Goal: Task Accomplishment & Management: Complete application form

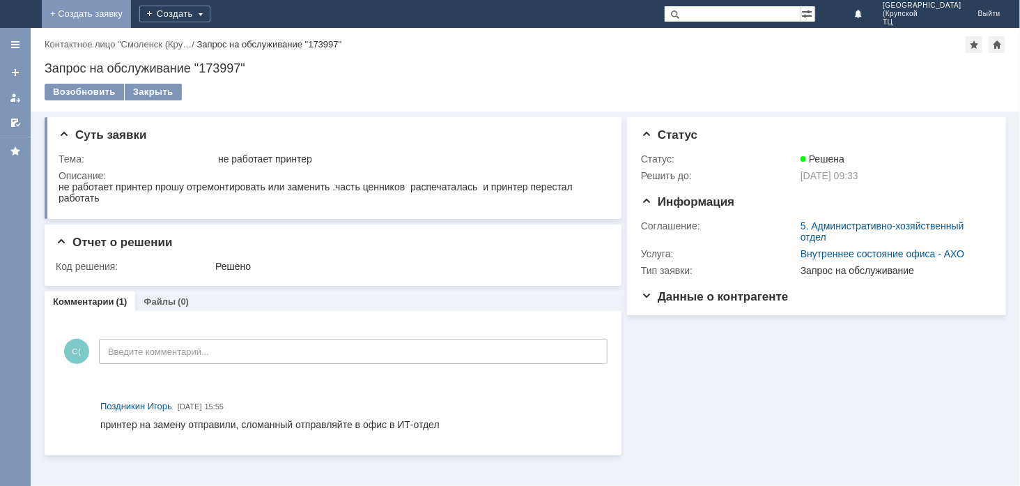
click at [131, 16] on link "+ Создать заявку" at bounding box center [86, 14] width 89 height 28
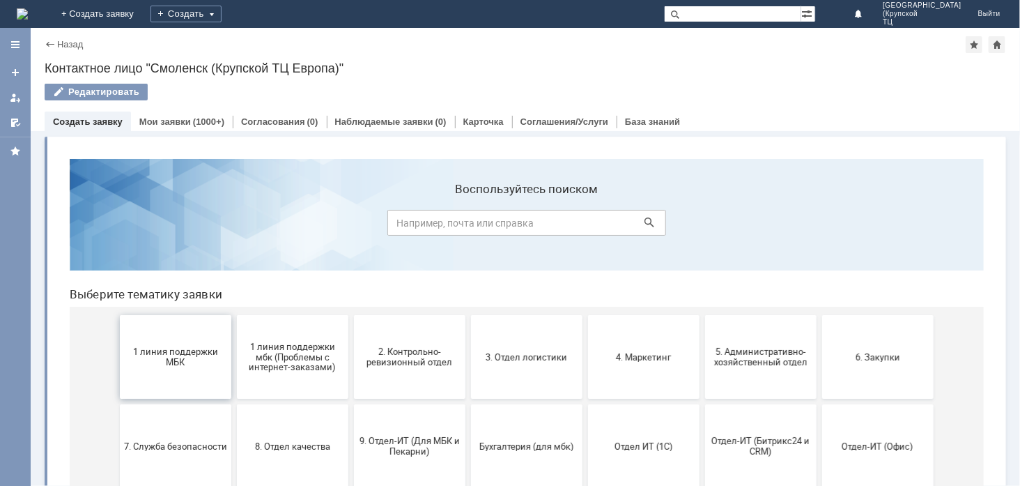
click at [160, 372] on button "1 линия поддержки МБК" at bounding box center [174, 356] width 111 height 84
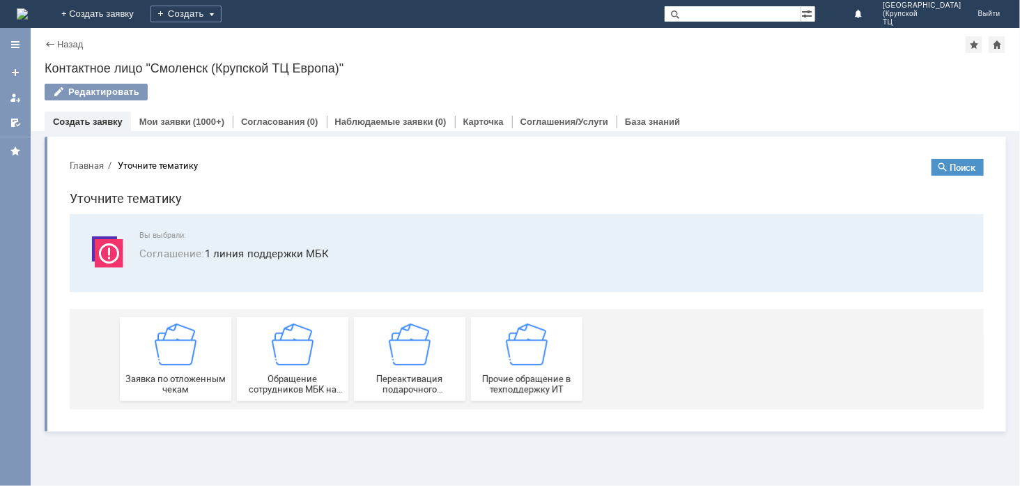
click at [160, 373] on span "Заявка по отложенным чекам" at bounding box center [174, 383] width 103 height 21
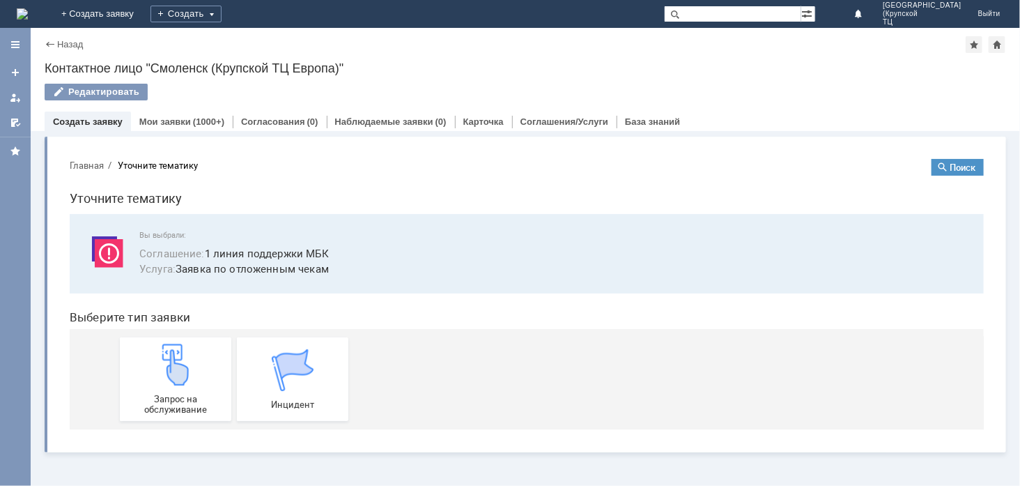
click at [160, 372] on img at bounding box center [175, 364] width 42 height 42
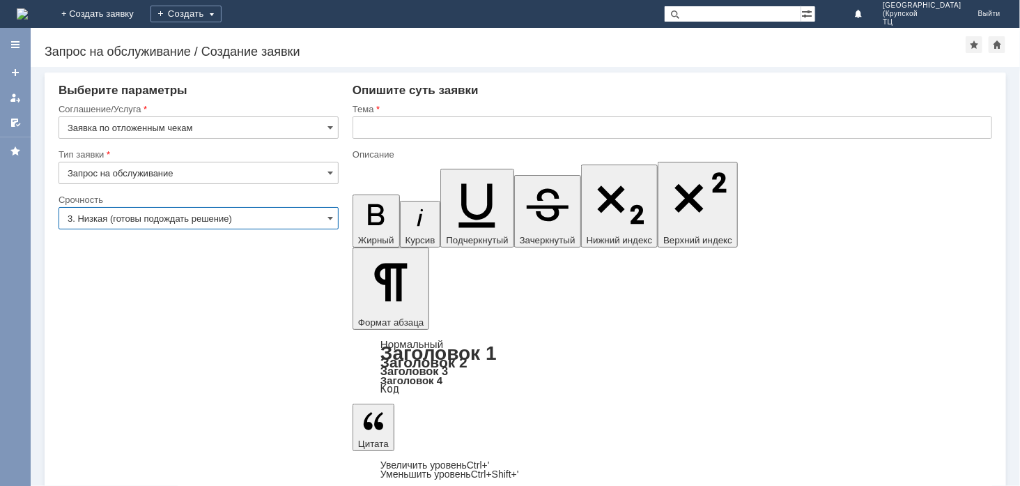
click at [194, 217] on input "3. Низкая (готовы подождать решение)" at bounding box center [199, 218] width 280 height 22
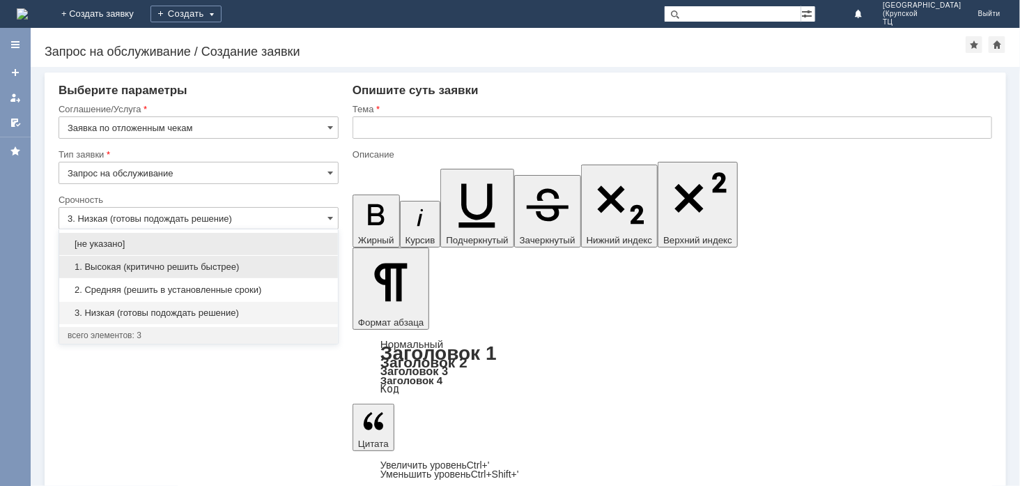
drag, startPoint x: 219, startPoint y: 268, endPoint x: 13, endPoint y: 7, distance: 332.8
click at [219, 268] on span "1. Высокая (критично решить быстрее)" at bounding box center [199, 266] width 262 height 11
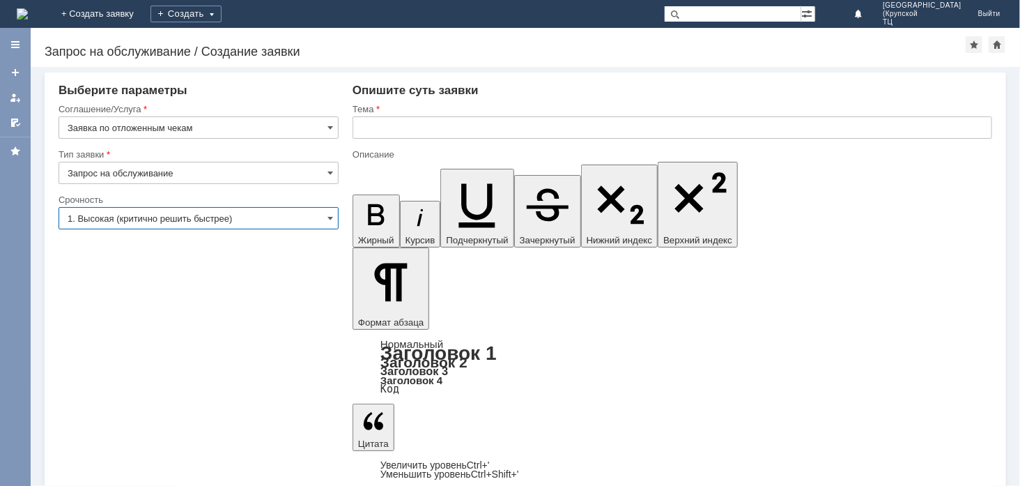
type input "1. Высокая (критично решить быстрее)"
click at [394, 127] on input "text" at bounding box center [671, 127] width 639 height 22
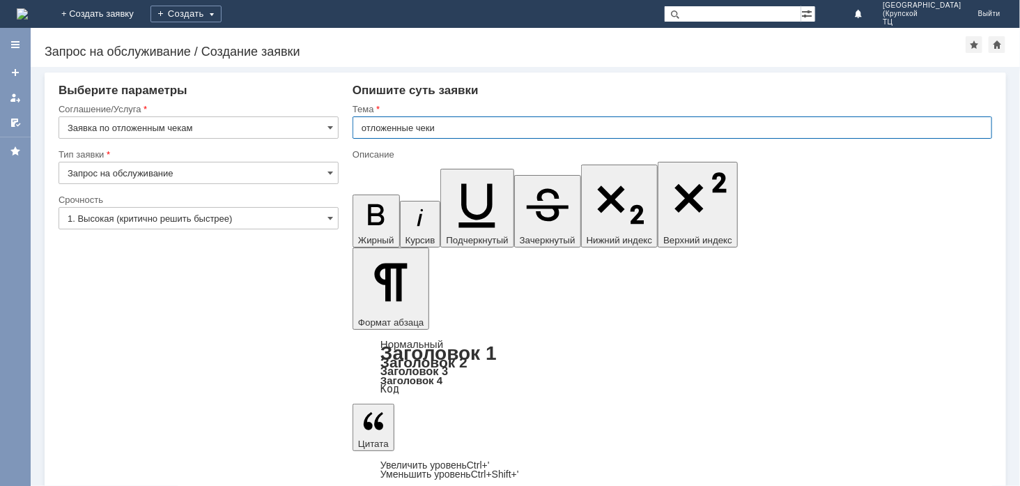
type input "отложенные чеки"
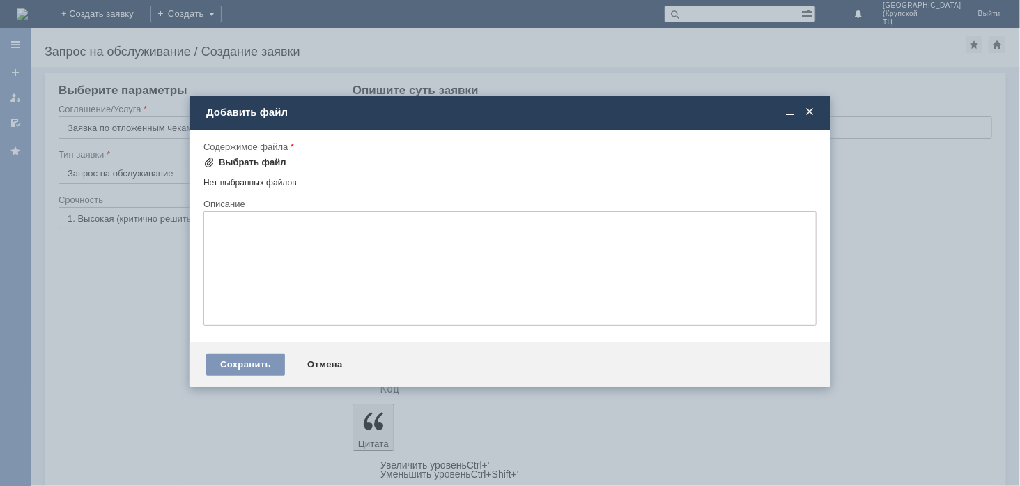
click at [233, 161] on div "Выбрать файл" at bounding box center [253, 162] width 68 height 11
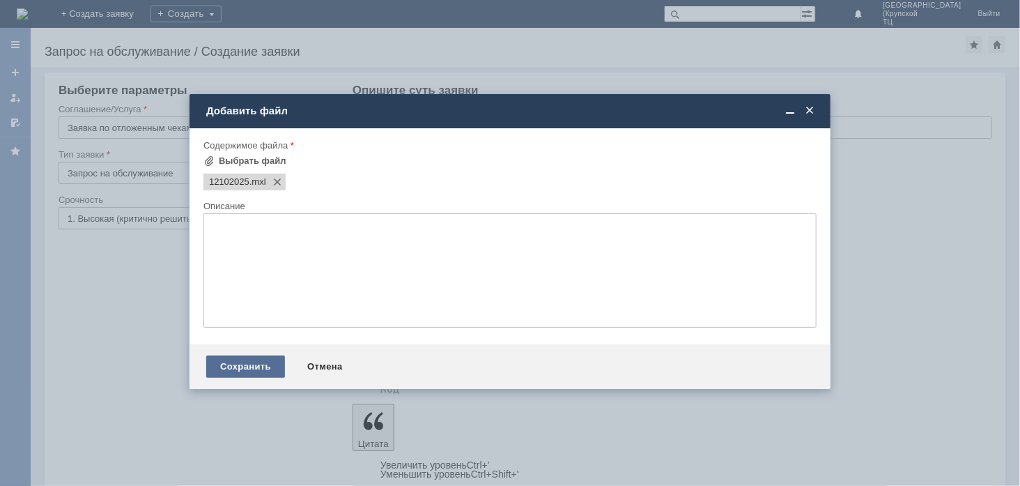
click at [256, 373] on div "Сохранить" at bounding box center [245, 366] width 79 height 22
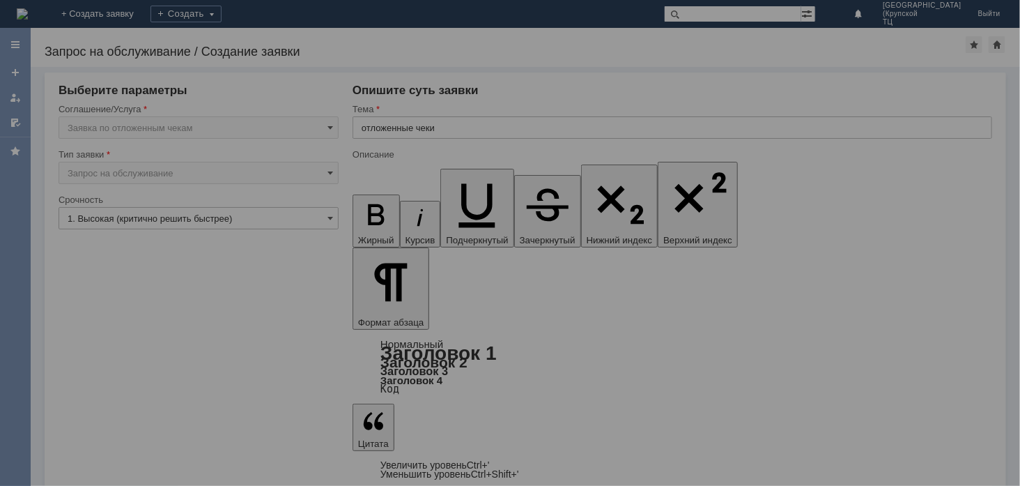
click at [92, 391] on div at bounding box center [510, 243] width 1020 height 486
